Goal: Use online tool/utility

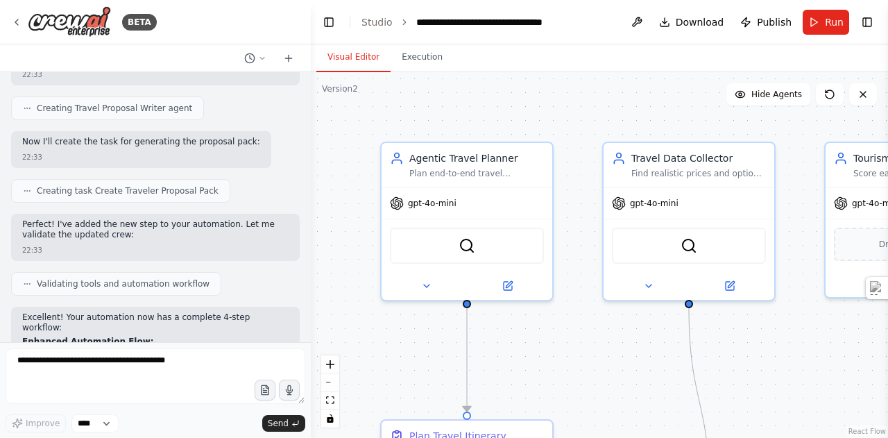
drag, startPoint x: 0, startPoint y: 0, endPoint x: 696, endPoint y: 60, distance: 698.9
click at [696, 60] on div "Visual Editor Execution" at bounding box center [599, 58] width 577 height 28
click at [421, 282] on icon at bounding box center [426, 282] width 11 height 11
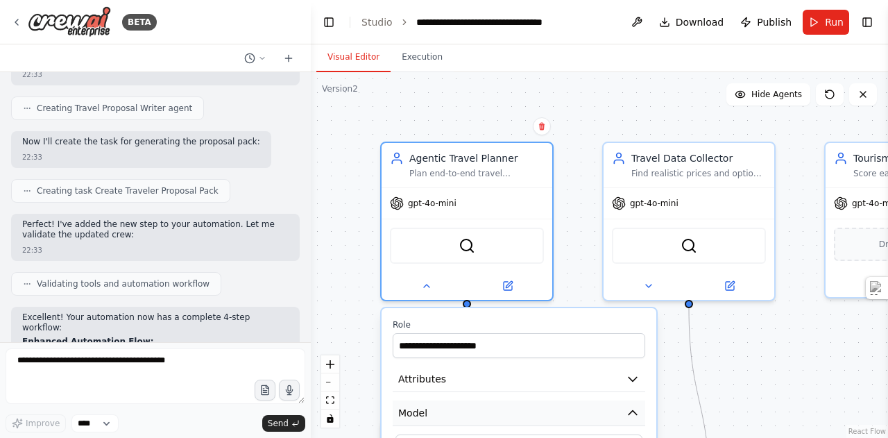
click at [630, 418] on icon "button" at bounding box center [633, 413] width 14 height 14
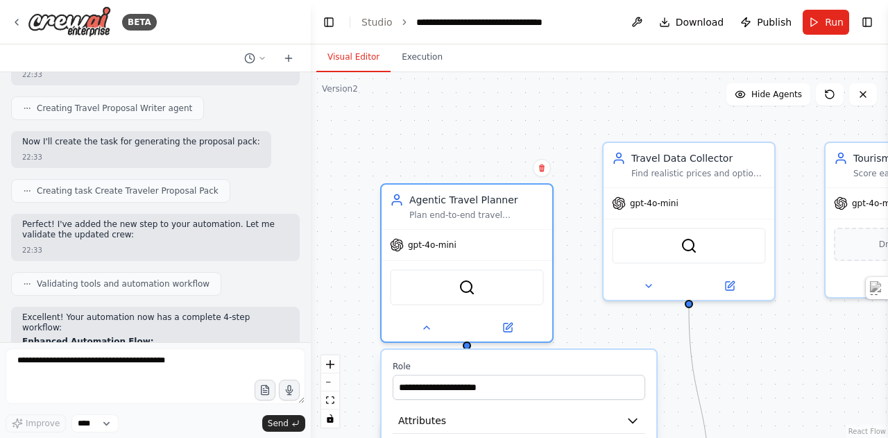
click at [424, 161] on div ".deletable-edge-delete-btn { width: 20px; height: 20px; border: 0px solid #ffff…" at bounding box center [599, 254] width 577 height 365
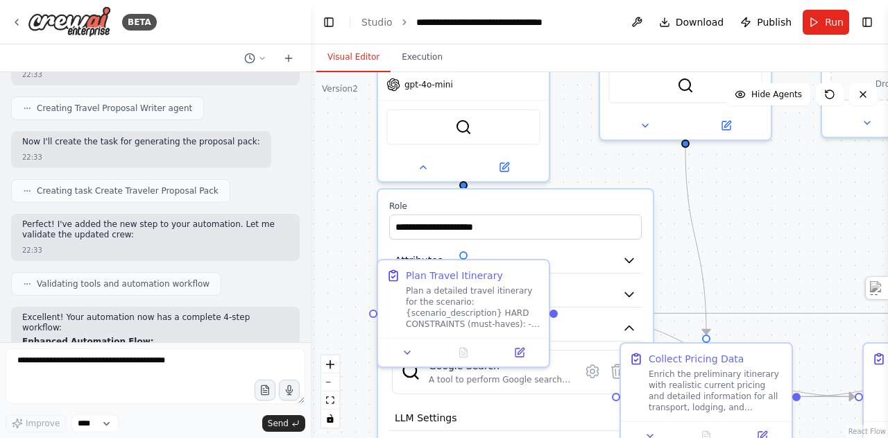
drag, startPoint x: 424, startPoint y: 161, endPoint x: 421, endPoint y: -1, distance: 161.6
click at [421, 0] on html "BETA crew_benchmark.py import os, json, datetime as dt from dotenv import load_…" at bounding box center [444, 219] width 888 height 438
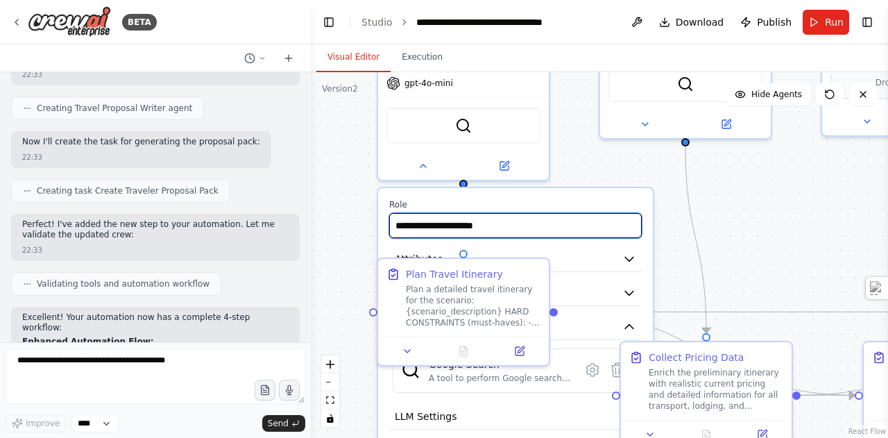
click at [519, 231] on input "**********" at bounding box center [515, 225] width 252 height 25
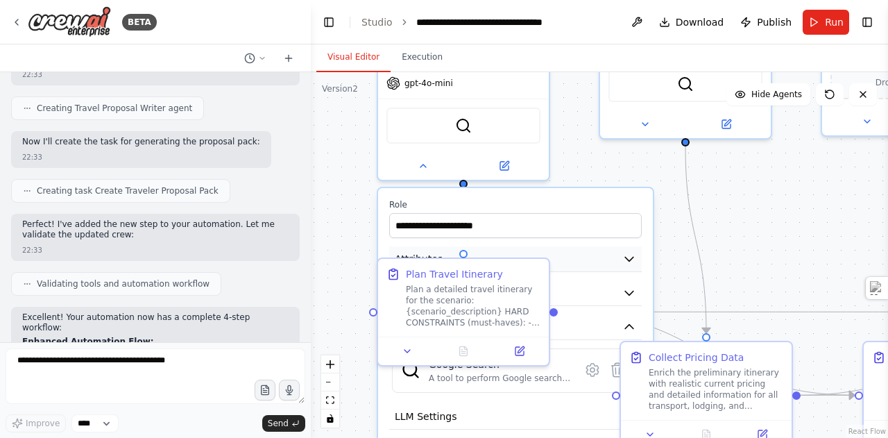
click at [624, 256] on icon "button" at bounding box center [629, 259] width 14 height 14
